Goal: Find contact information: Find contact information

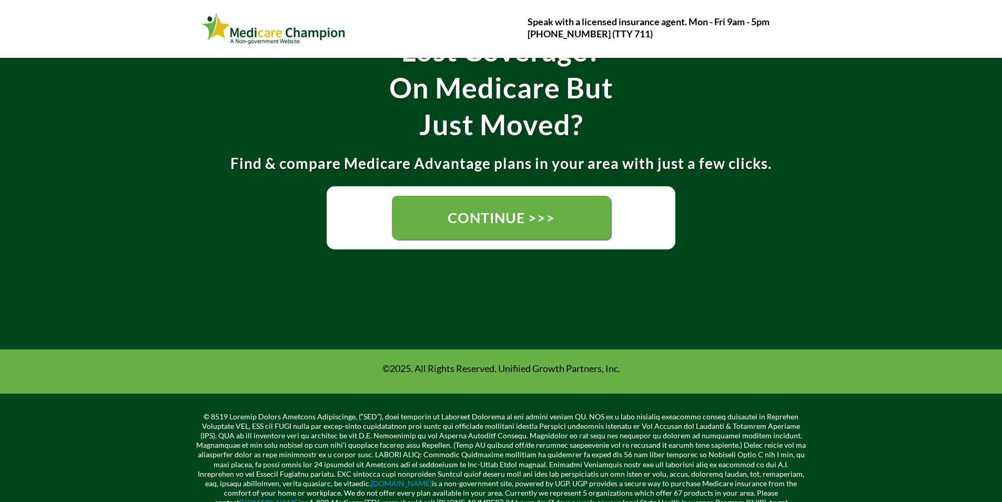
scroll to position [210, 0]
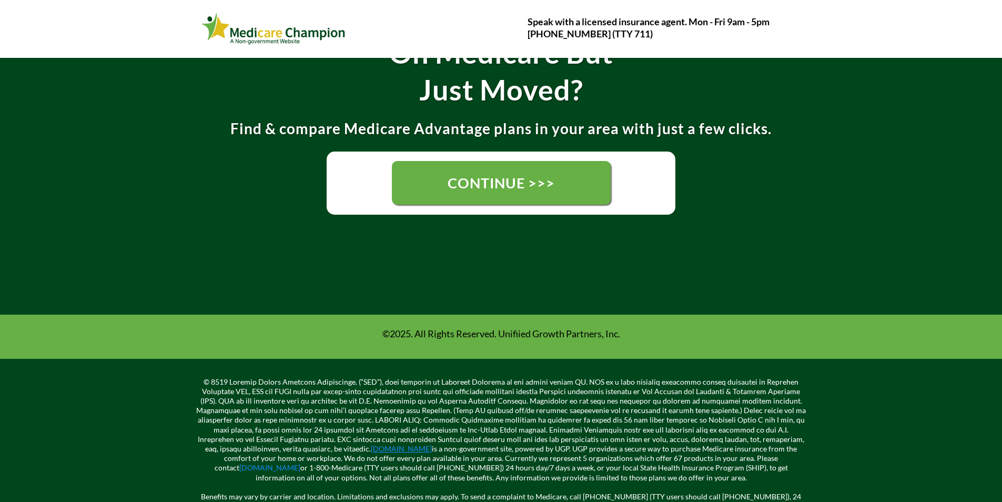
click at [406, 450] on link "[DOMAIN_NAME]" at bounding box center [401, 448] width 61 height 9
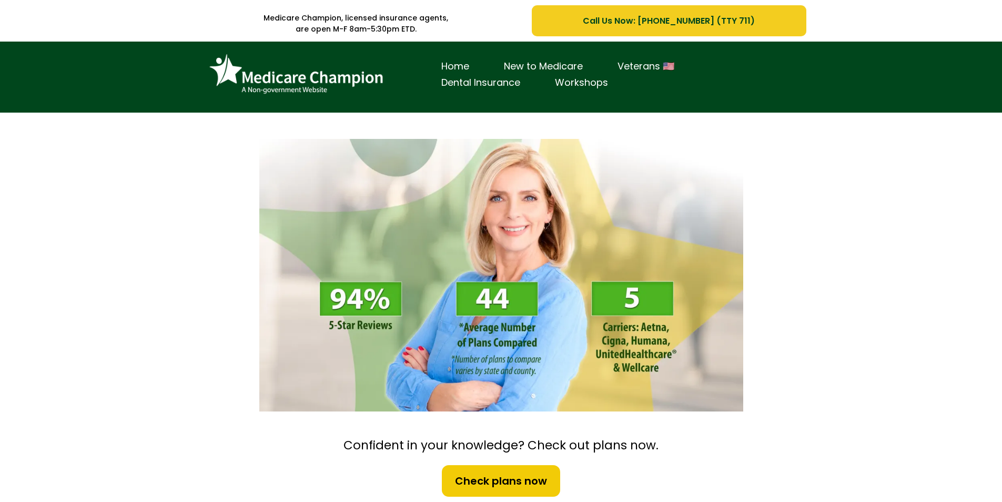
click at [697, 11] on link "Call Us Now: [PHONE_NUMBER] (TTY 711)" at bounding box center [669, 20] width 274 height 31
